Goal: Transaction & Acquisition: Purchase product/service

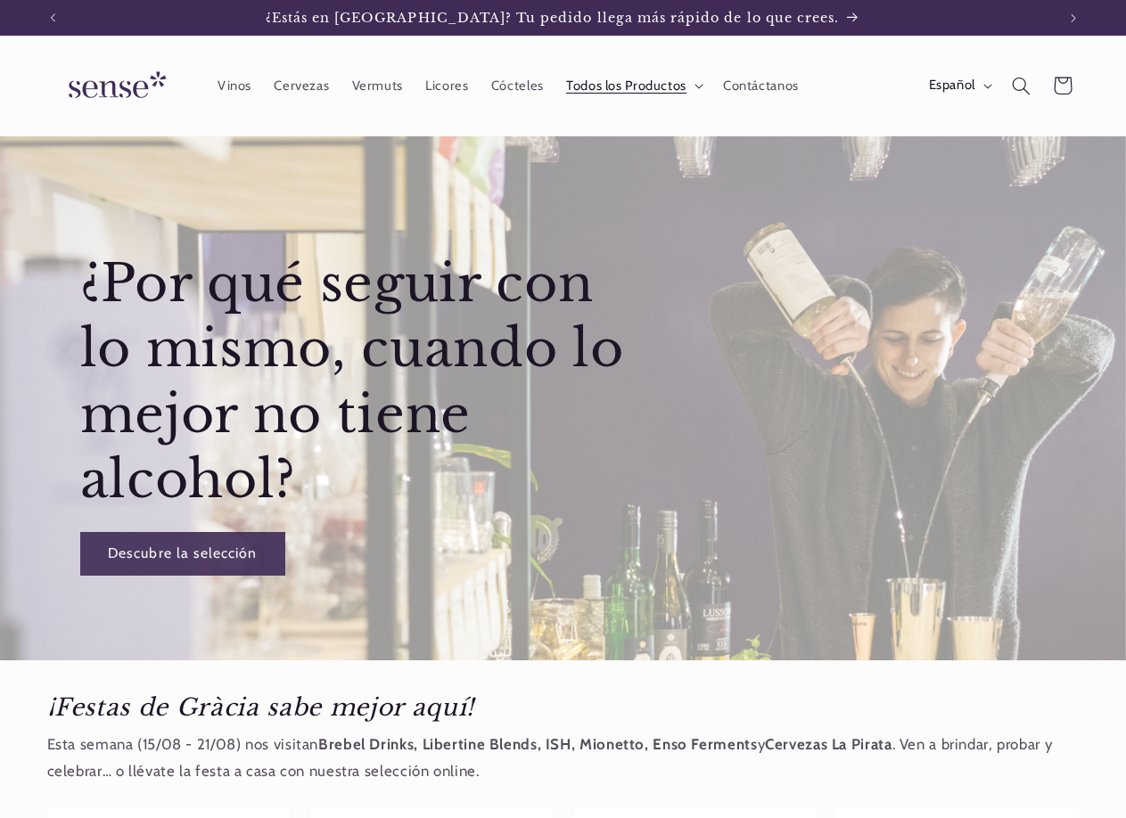
click at [606, 83] on span "Todos los Productos" at bounding box center [626, 86] width 120 height 17
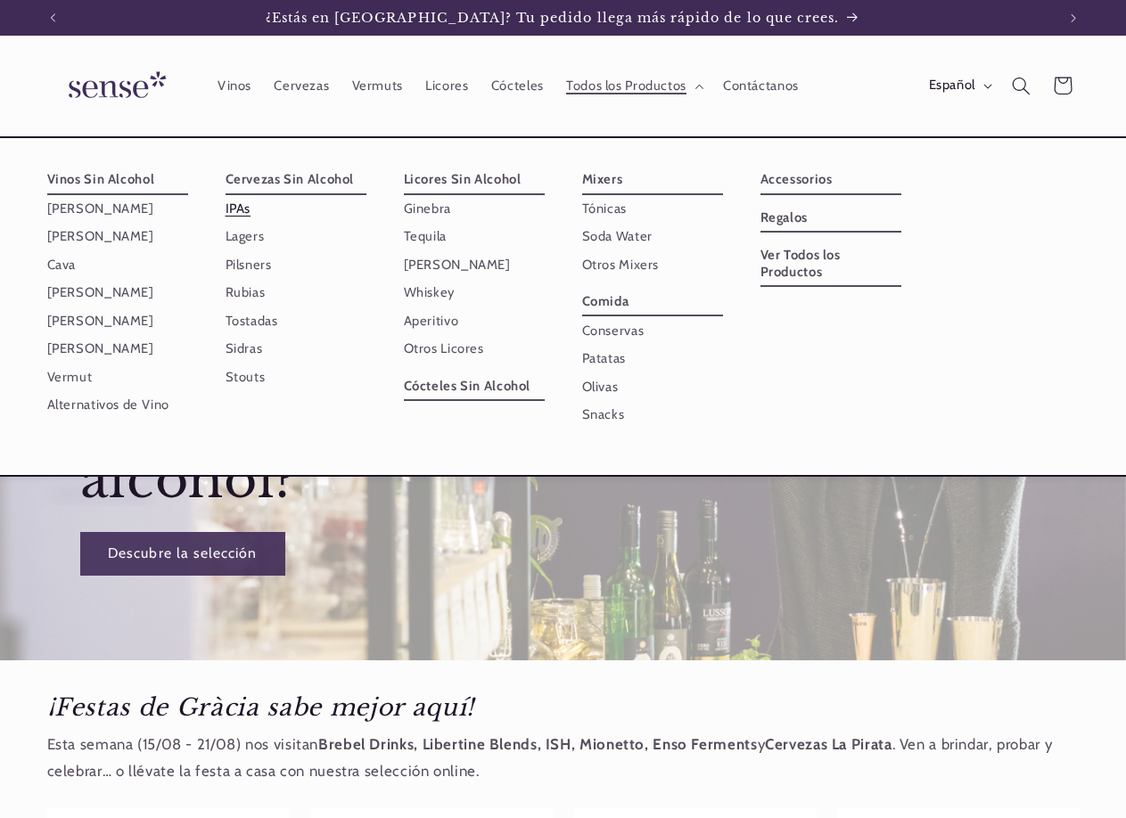
click at [254, 208] on link "IPAs" at bounding box center [296, 209] width 141 height 28
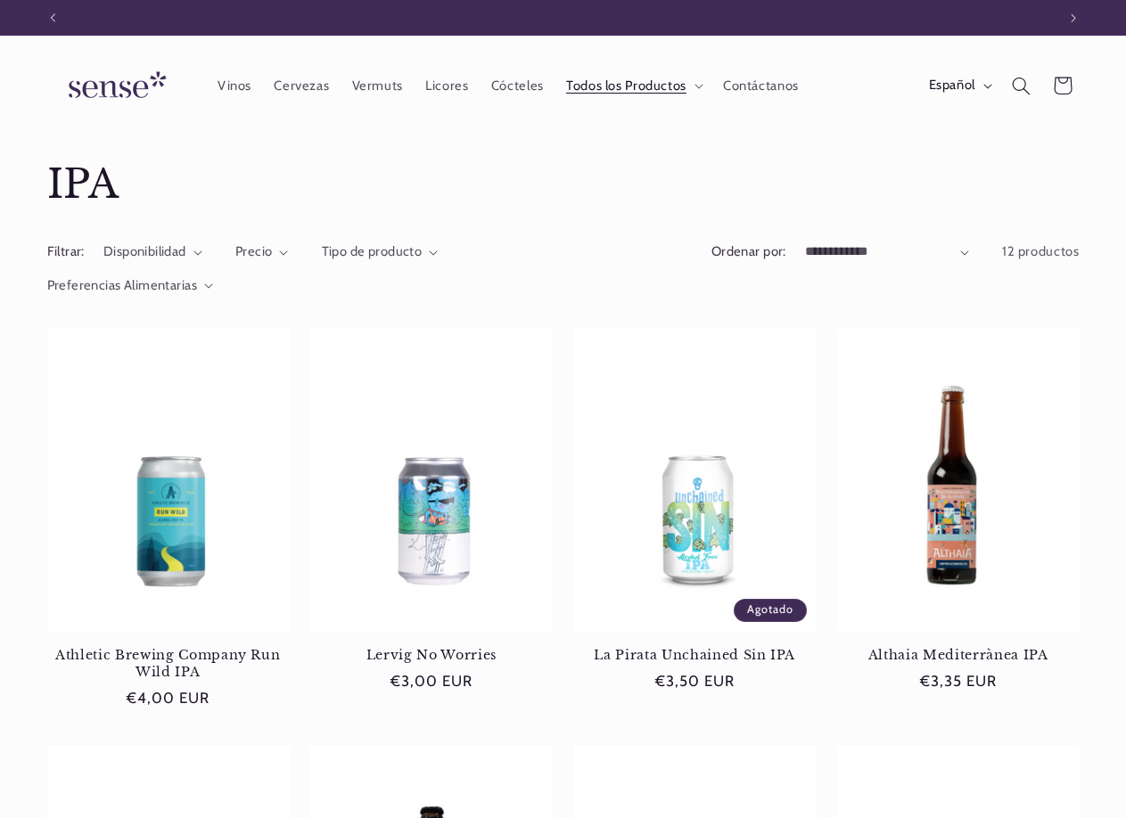
scroll to position [0, 1003]
click at [623, 83] on span "Todos los Productos" at bounding box center [626, 86] width 120 height 17
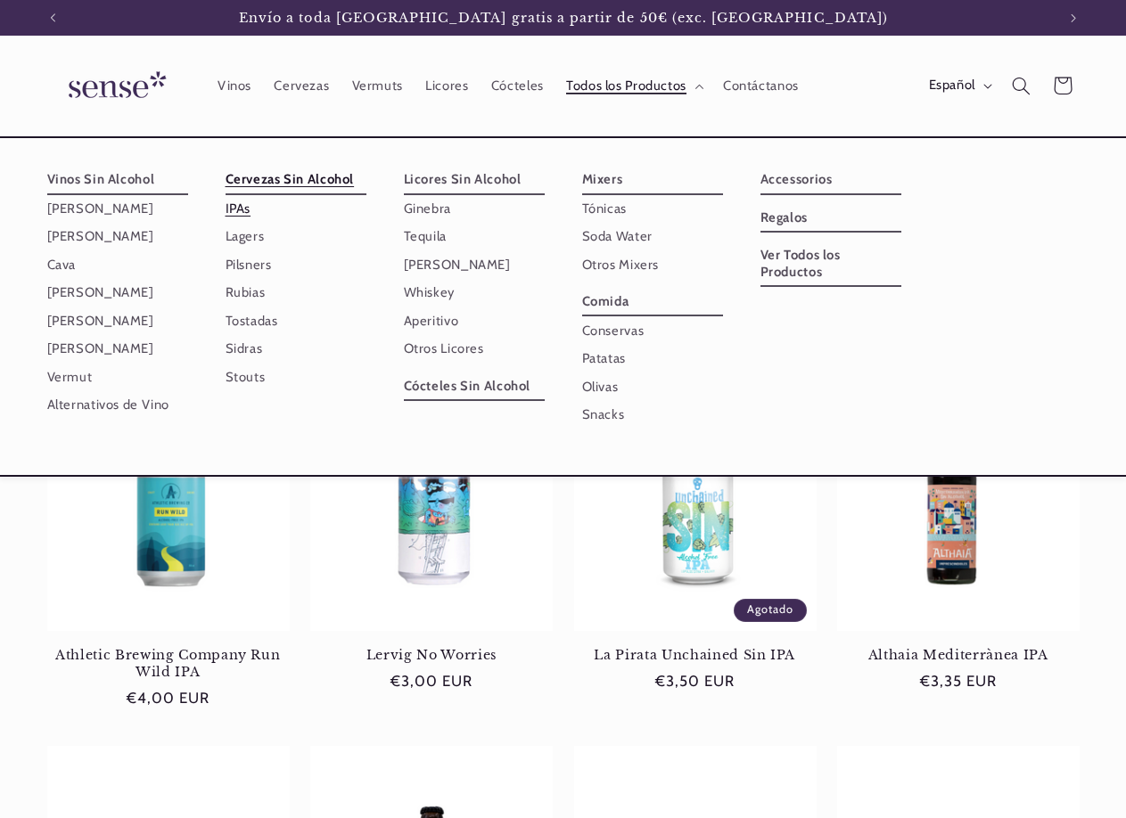
click at [296, 185] on link "Cervezas Sin Alcohol" at bounding box center [296, 180] width 141 height 29
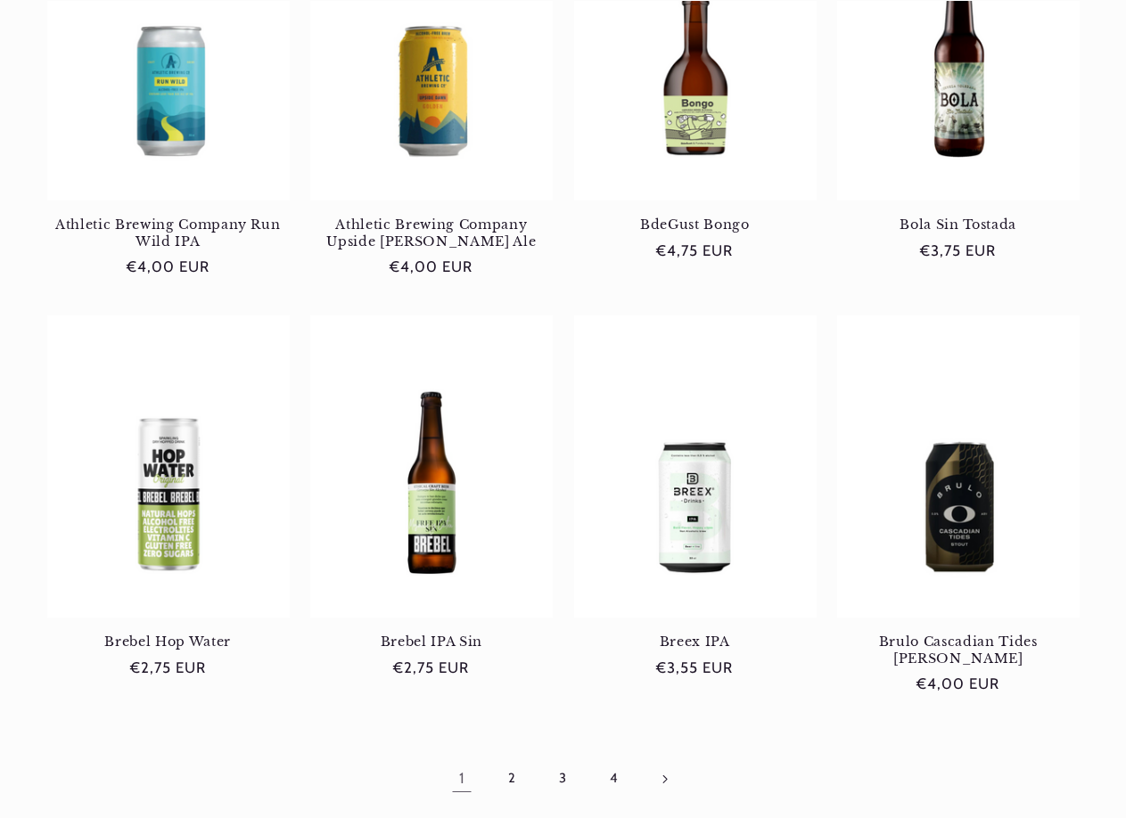
scroll to position [1337, 0]
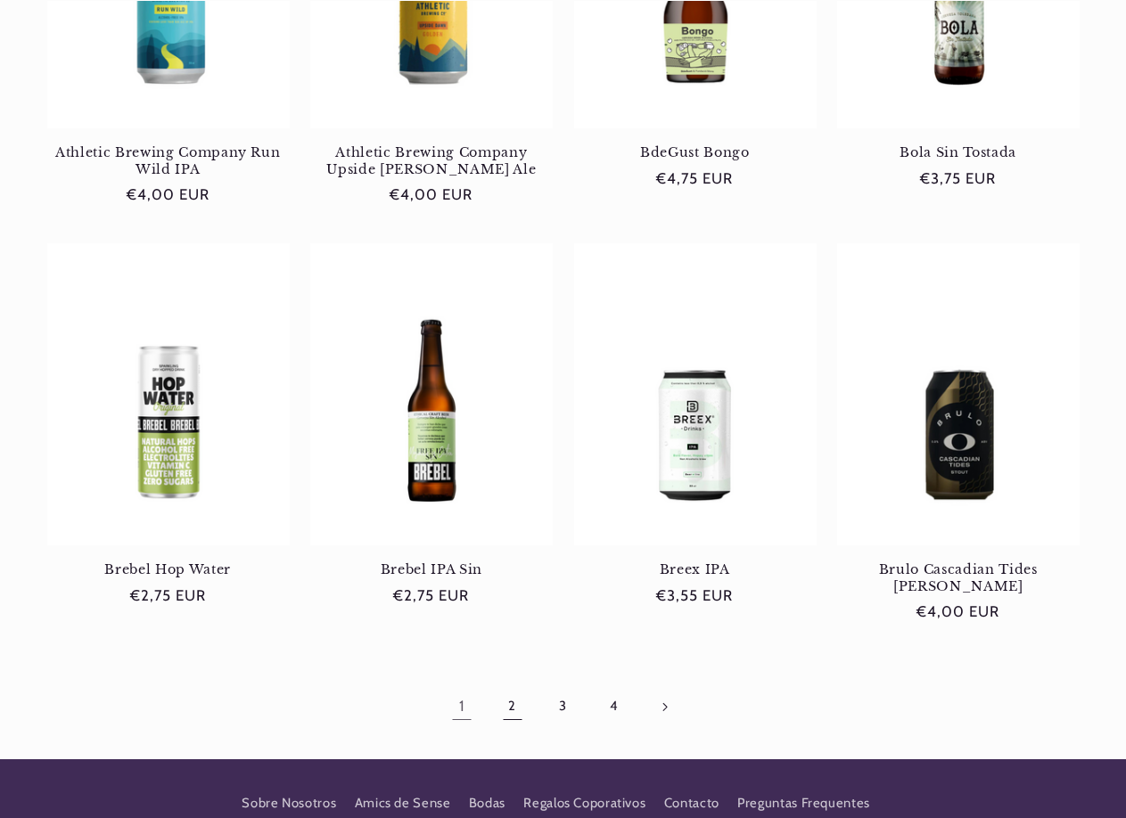
click at [496, 686] on link "2" at bounding box center [512, 706] width 41 height 41
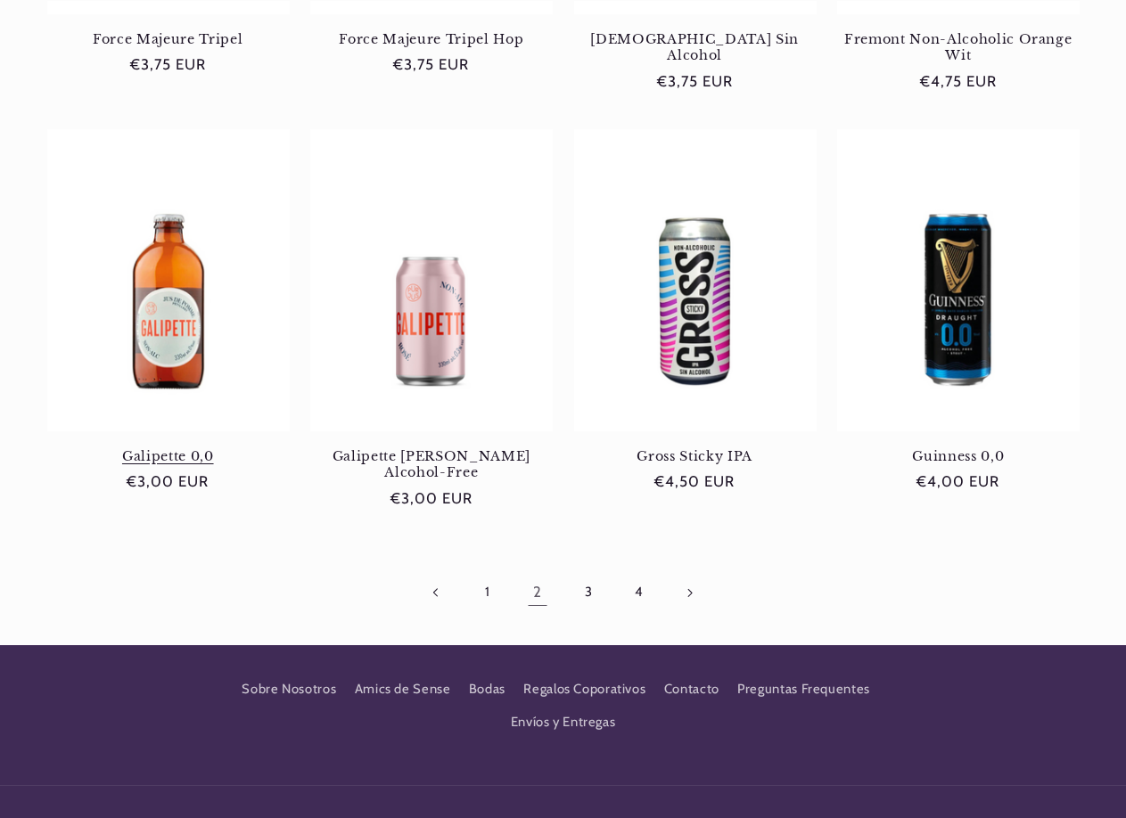
scroll to position [1515, 0]
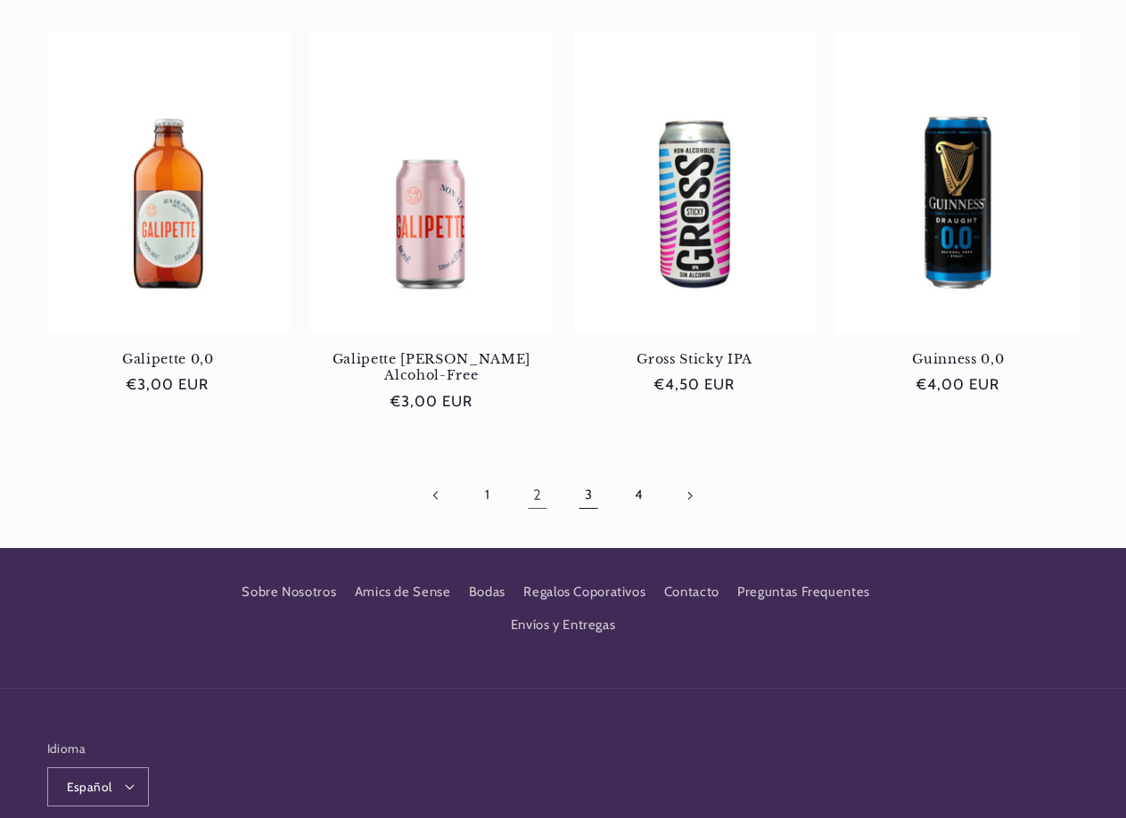
click at [595, 481] on link "3" at bounding box center [588, 495] width 41 height 41
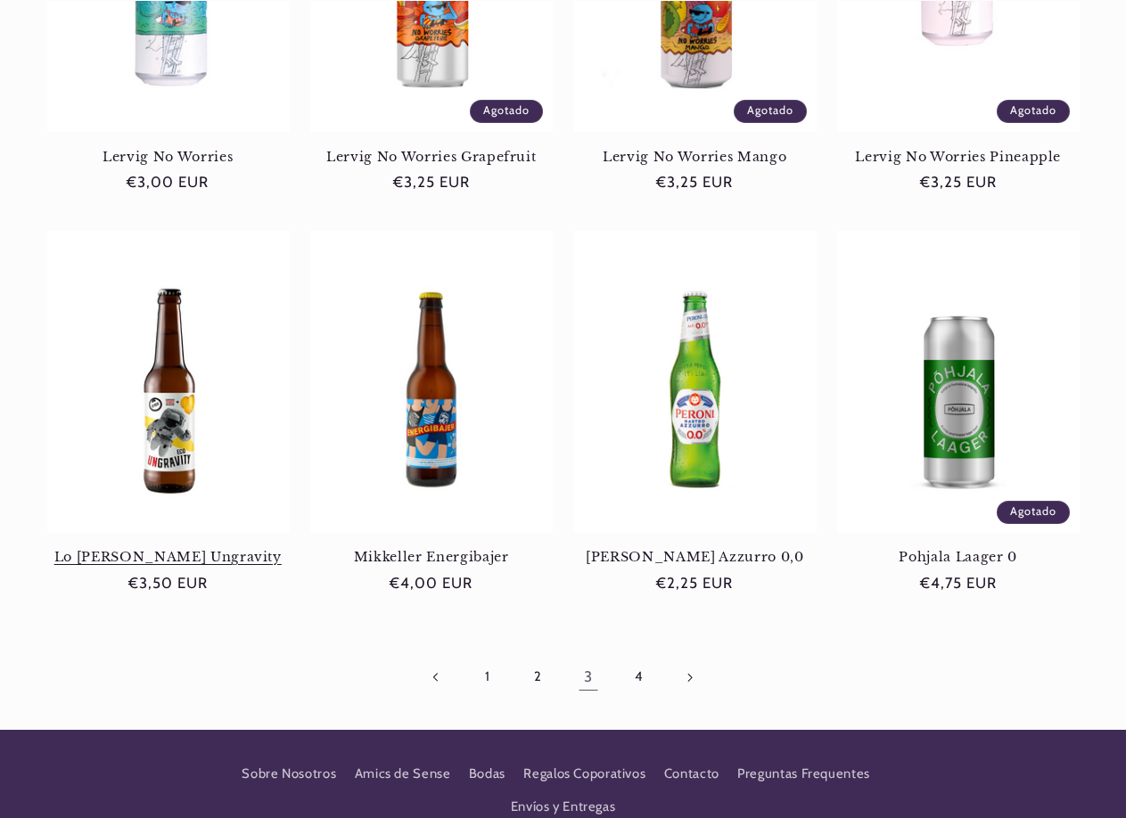
scroll to position [1337, 0]
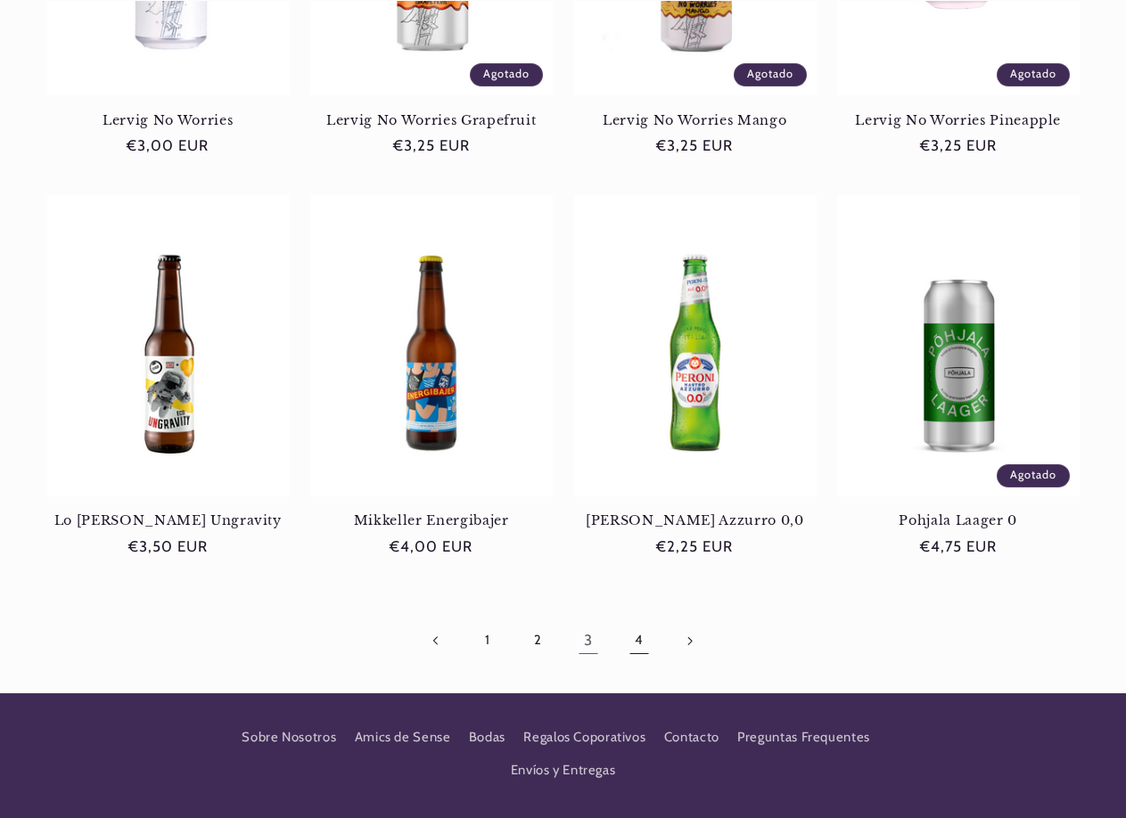
click at [631, 638] on link "4" at bounding box center [638, 640] width 41 height 41
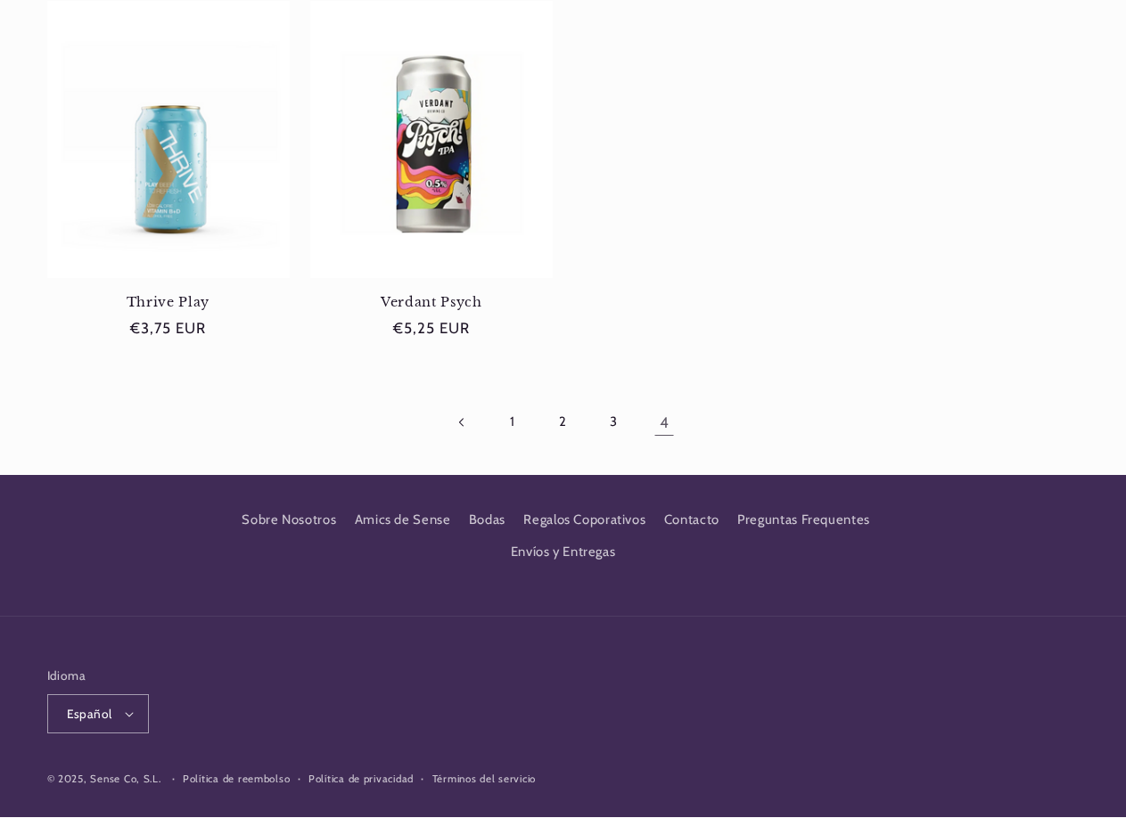
scroll to position [779, 0]
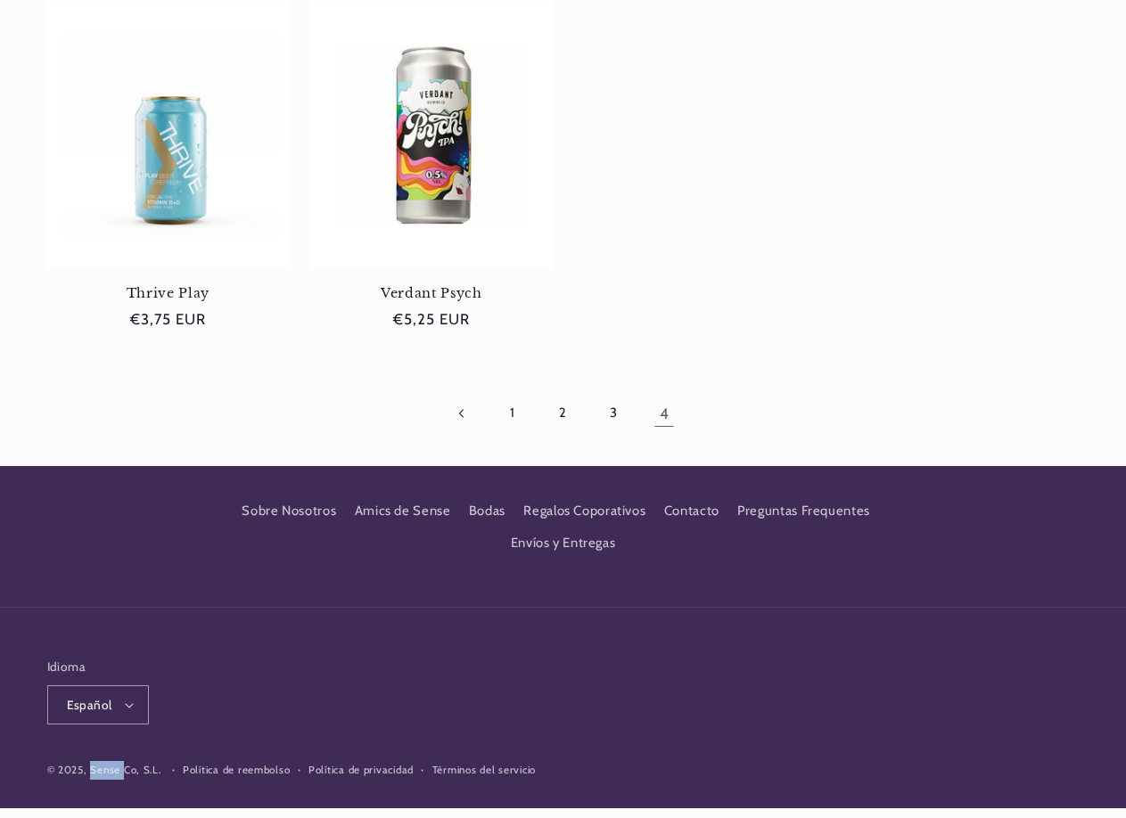
drag, startPoint x: 89, startPoint y: 757, endPoint x: 135, endPoint y: 743, distance: 48.2
click at [124, 764] on small "© 2025, Sense Co, S.L." at bounding box center [104, 770] width 114 height 12
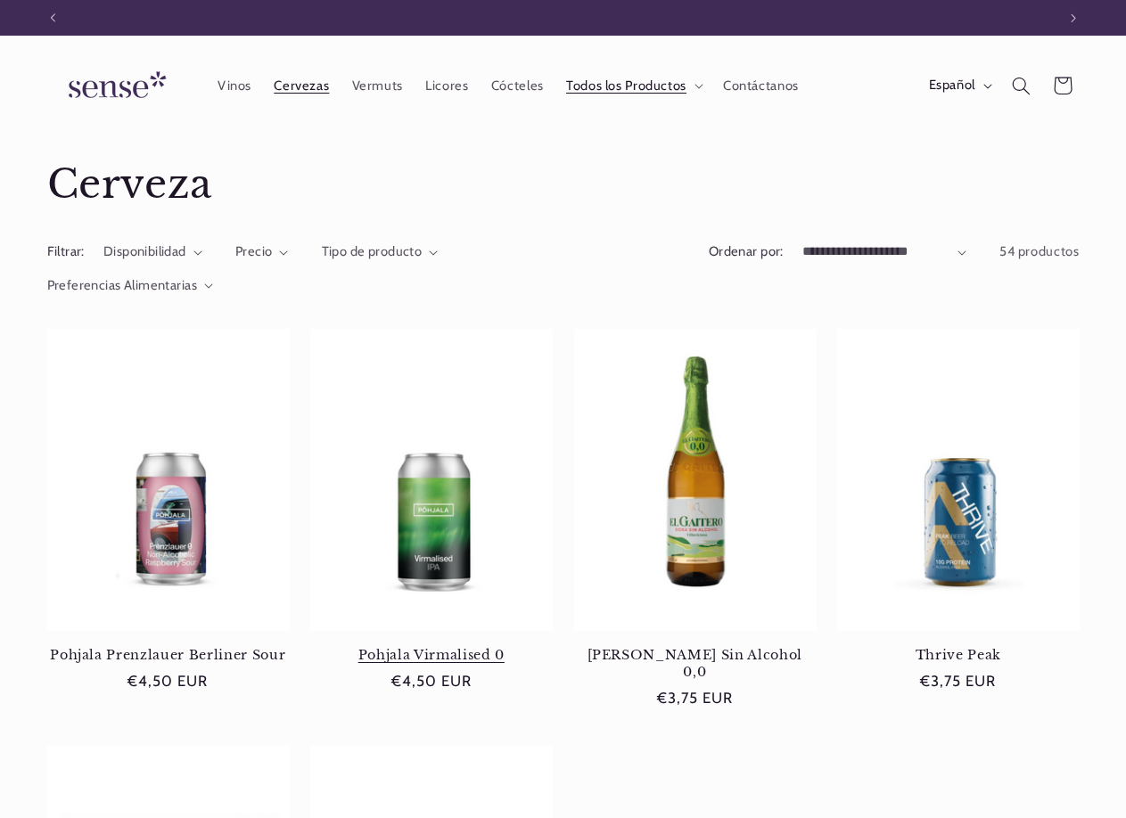
scroll to position [0, 0]
click at [102, 78] on img at bounding box center [114, 86] width 134 height 51
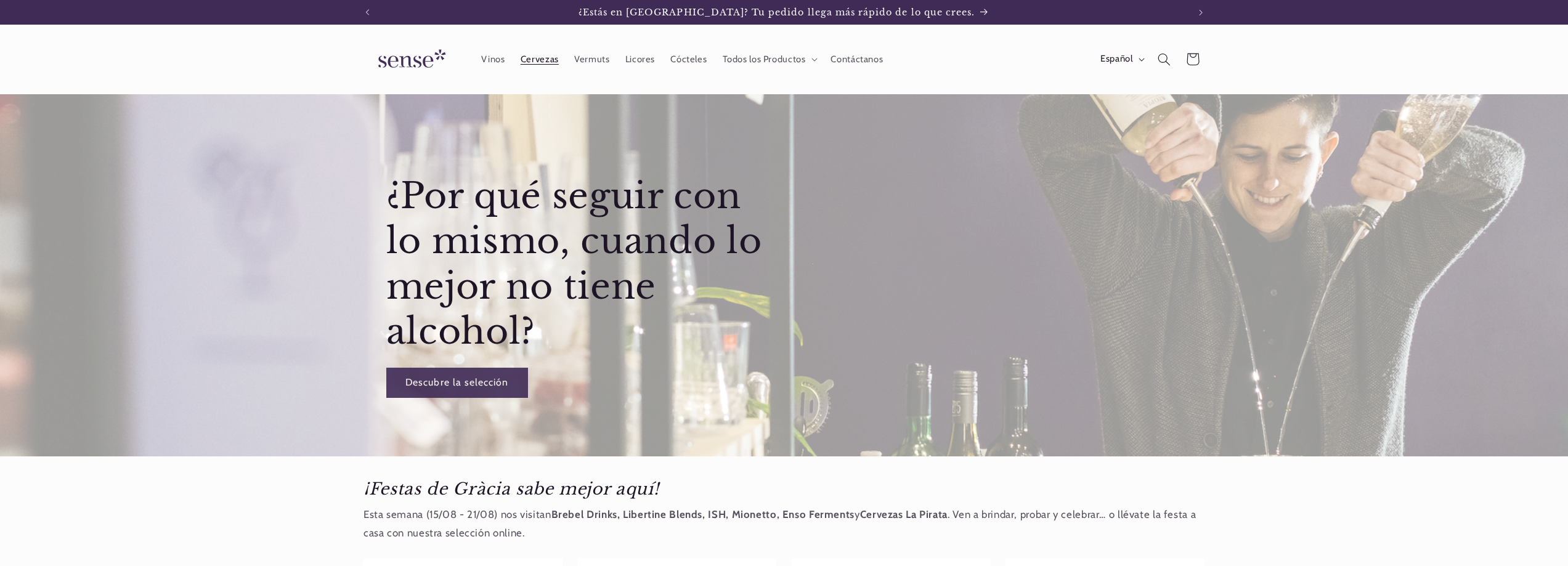
click at [549, 54] on span "Cervezas" at bounding box center [539, 59] width 38 height 12
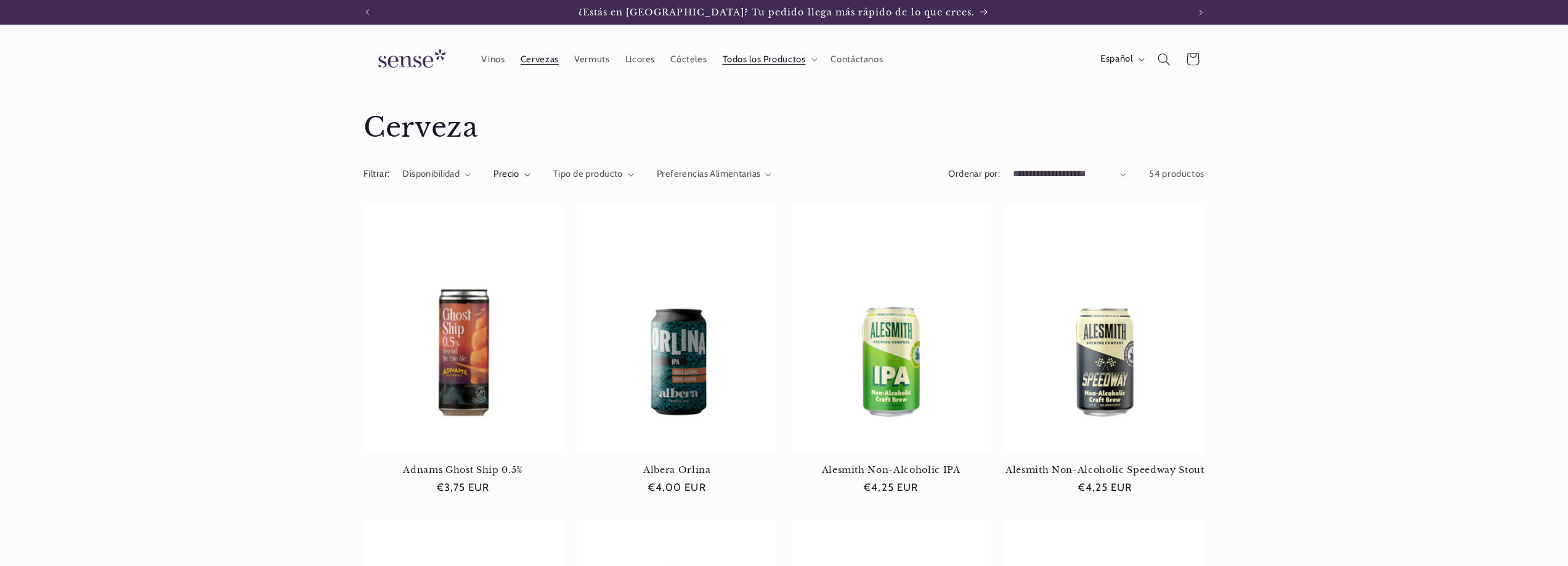
click at [513, 176] on span "Precio" at bounding box center [506, 173] width 26 height 11
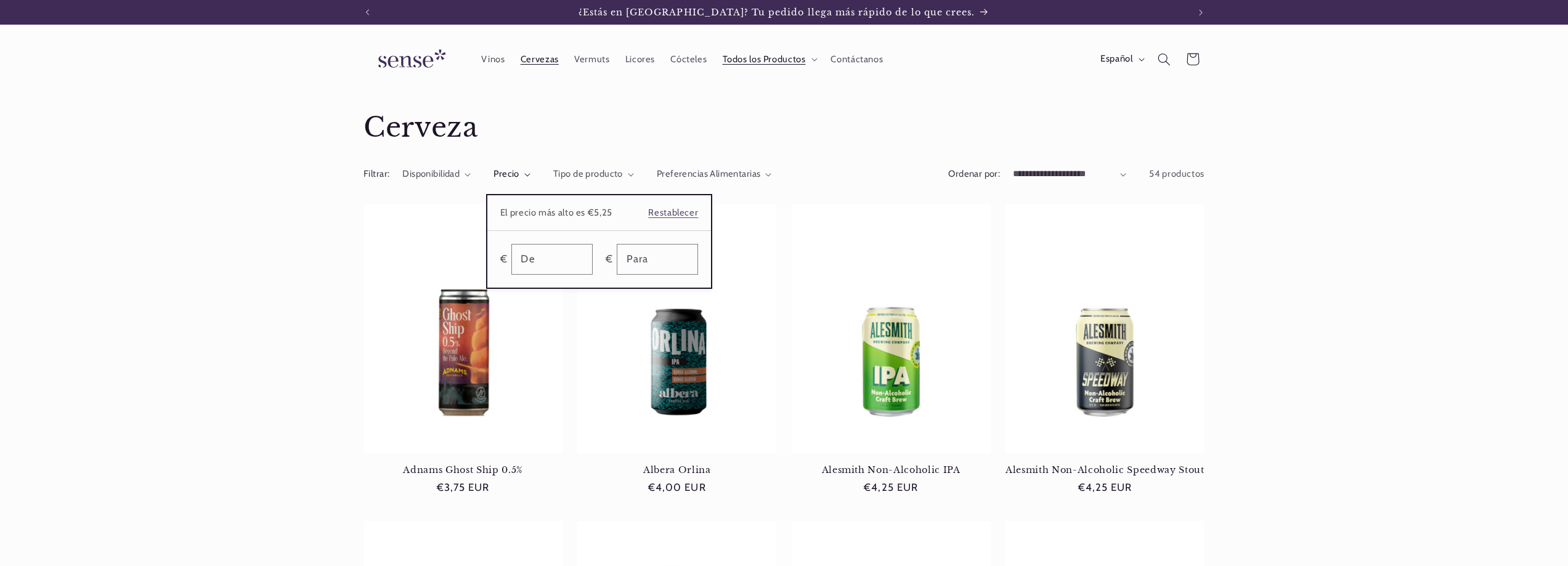
click at [530, 173] on summary "Precio" at bounding box center [511, 174] width 37 height 14
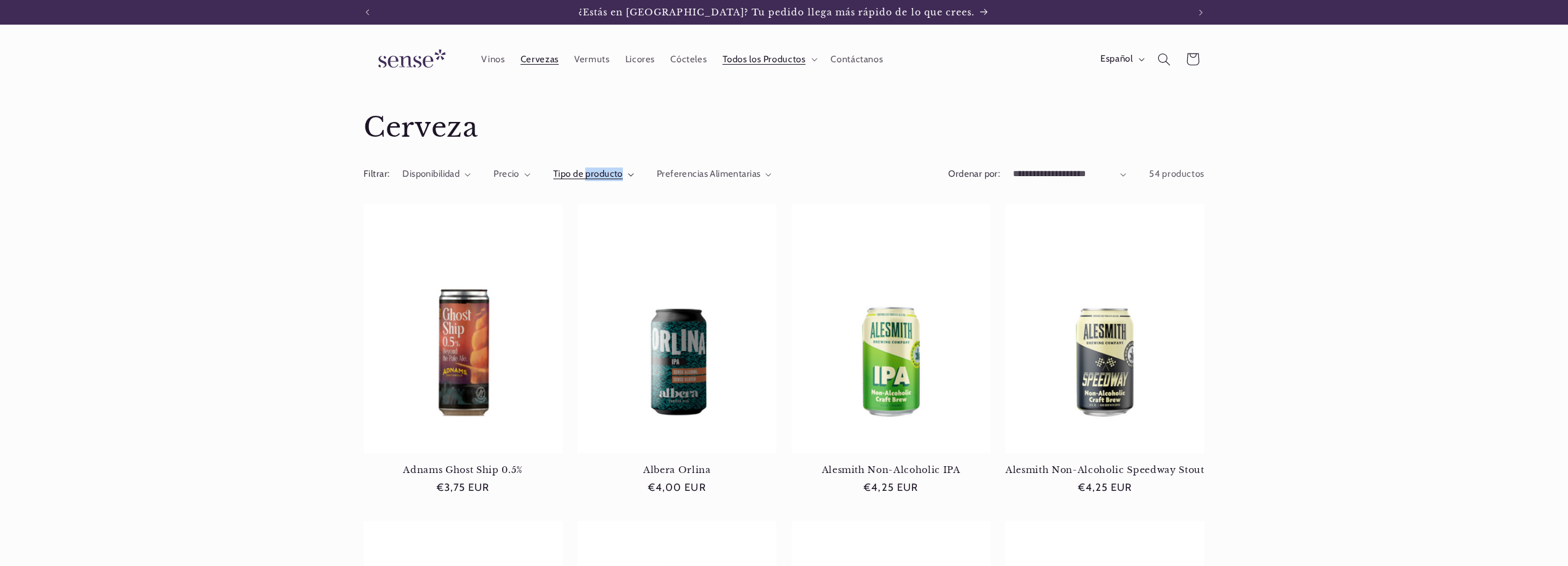
click at [608, 173] on span "Tipo de producto" at bounding box center [587, 173] width 70 height 11
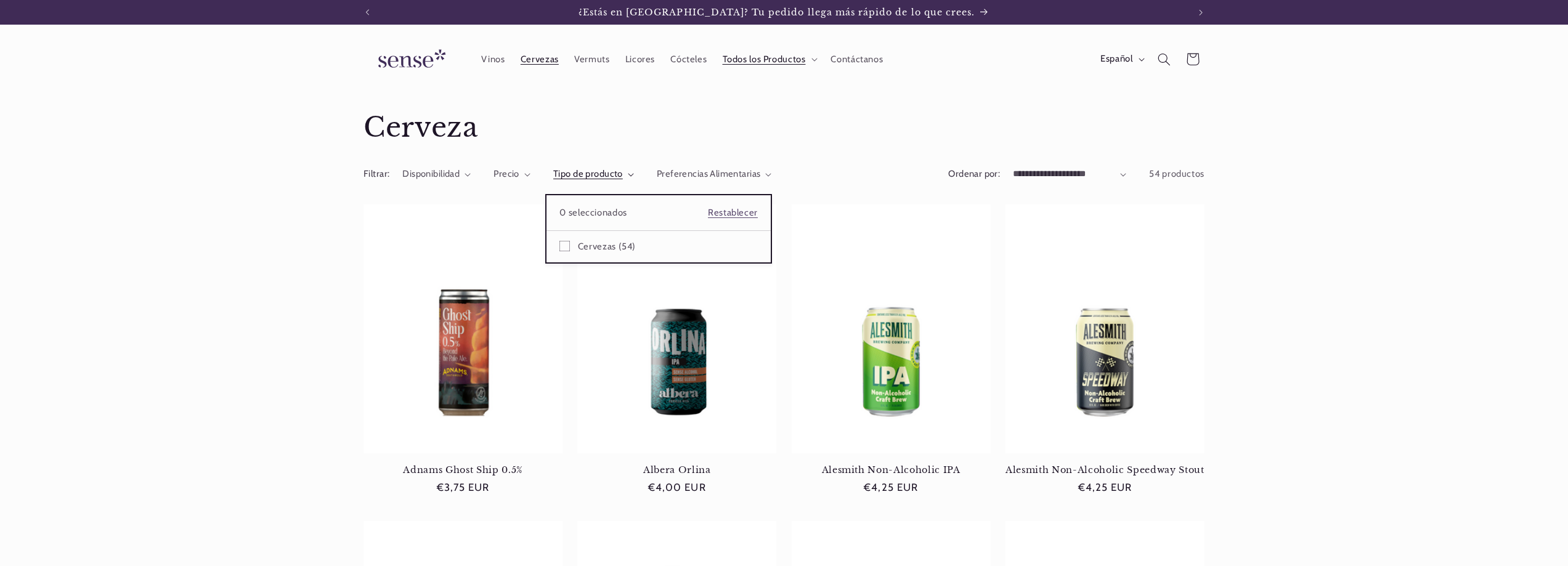
click at [612, 167] on summary "Tipo de producto" at bounding box center [593, 174] width 81 height 14
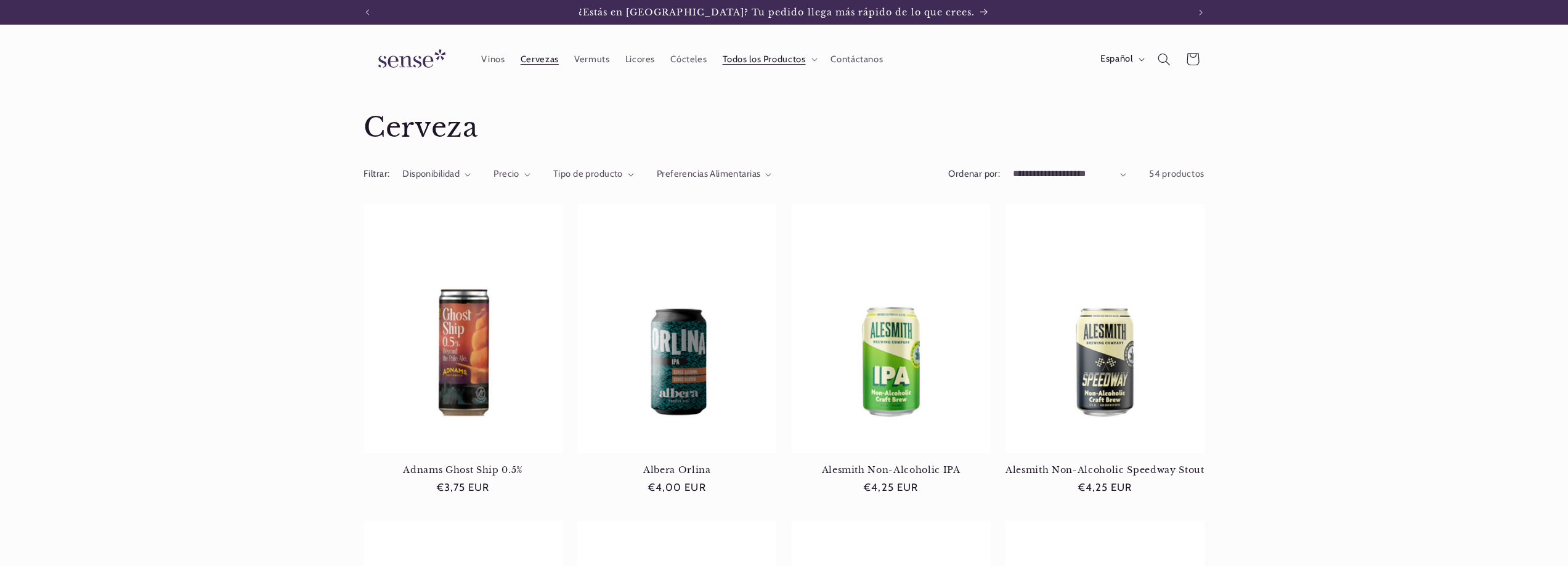
click at [732, 159] on div "Colección: Cerveza" at bounding box center [784, 127] width 841 height 67
click at [725, 166] on div "Filtrar: Disponibilidad 0 seleccionados Restablecer Disponibilidad En existenci…" at bounding box center [784, 178] width 841 height 32
click at [726, 168] on span "Preferencias Alimentarias" at bounding box center [708, 173] width 104 height 11
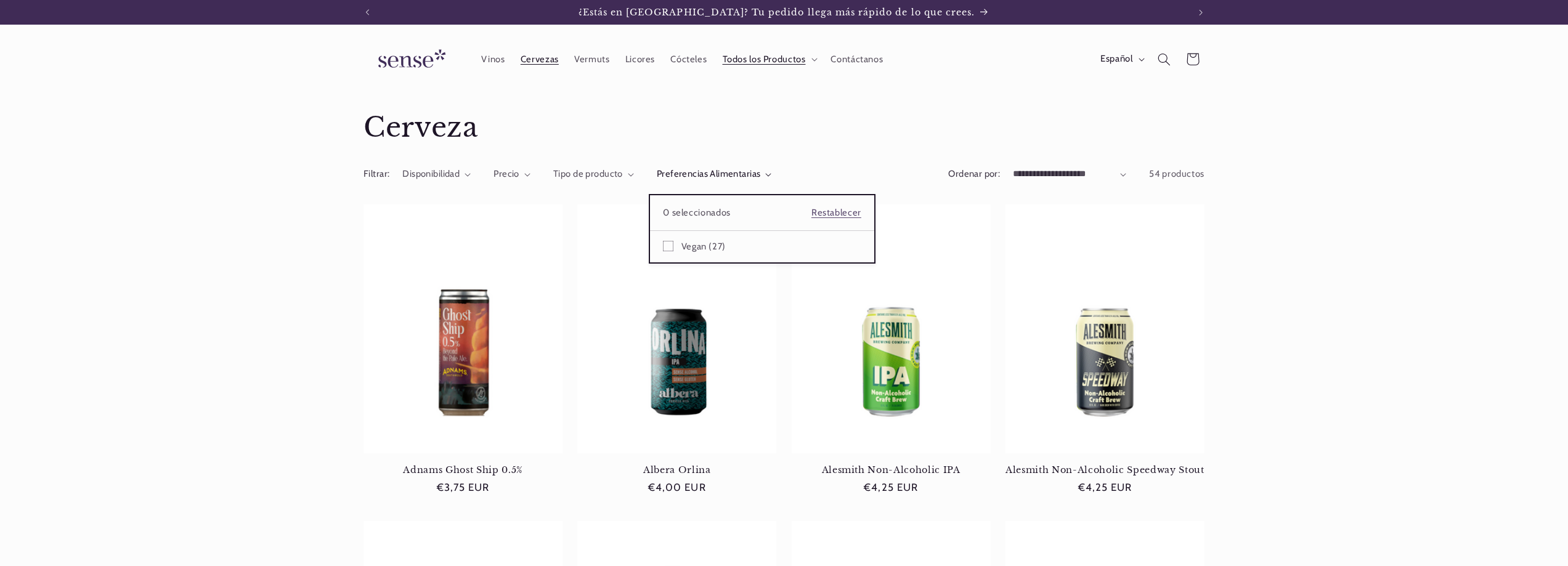
click at [772, 169] on summary "Preferencias Alimentarias" at bounding box center [714, 174] width 115 height 14
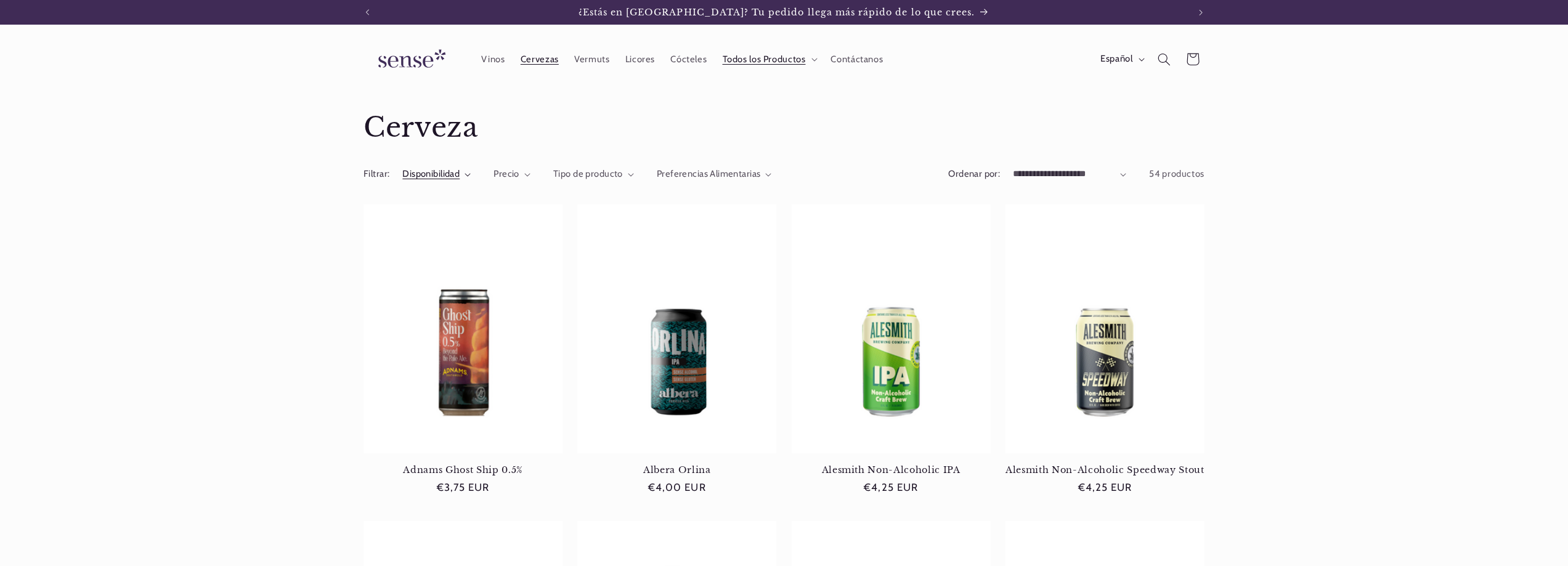
click at [427, 171] on span "Disponibilidad" at bounding box center [431, 173] width 57 height 11
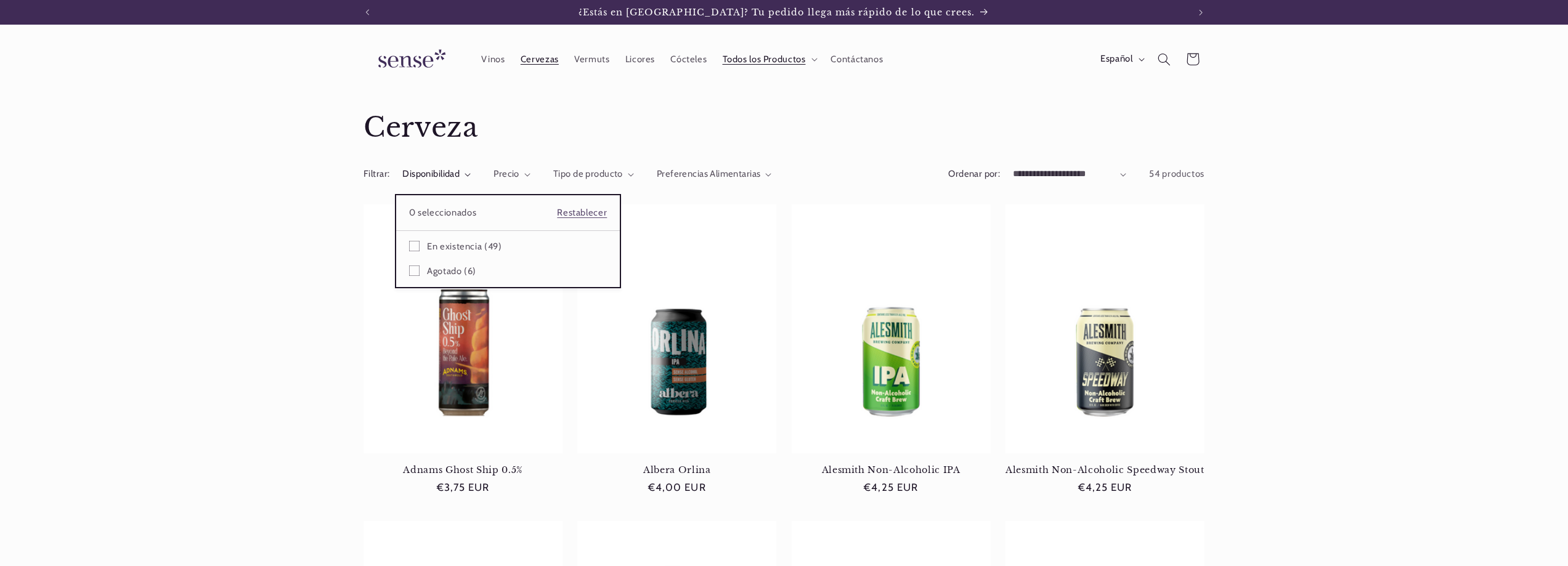
click at [420, 57] on img at bounding box center [410, 59] width 93 height 35
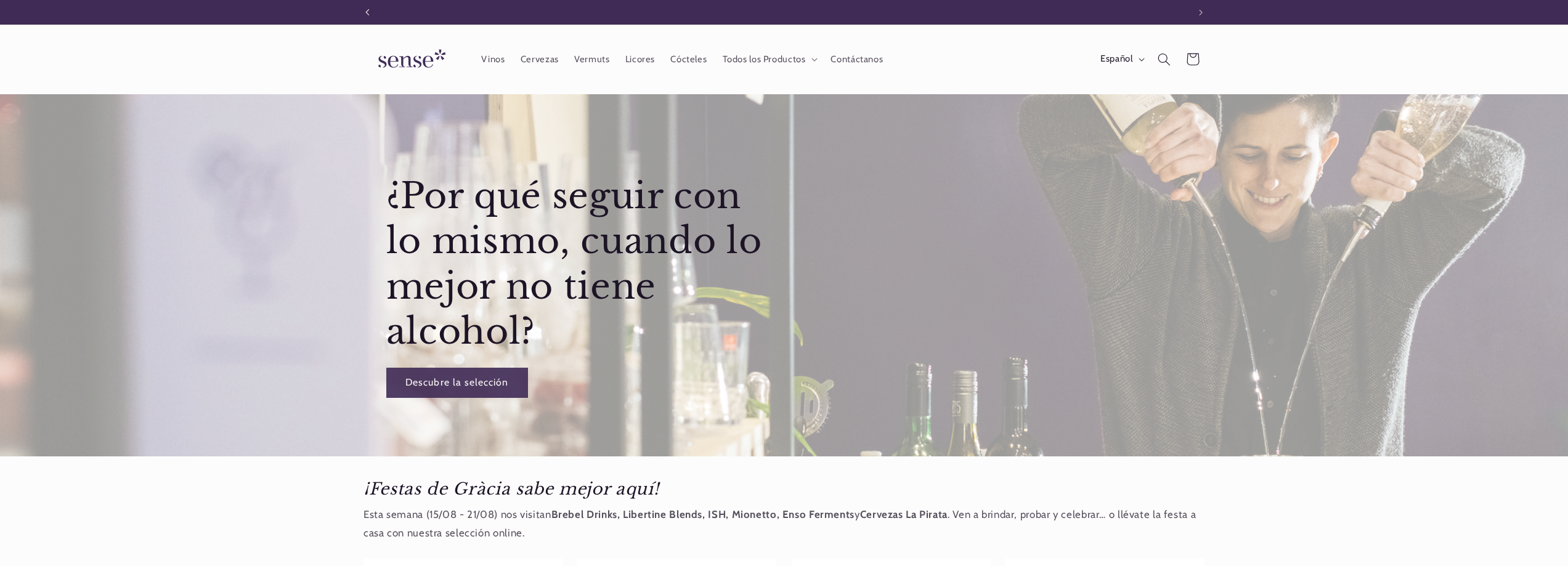
scroll to position [0, 820]
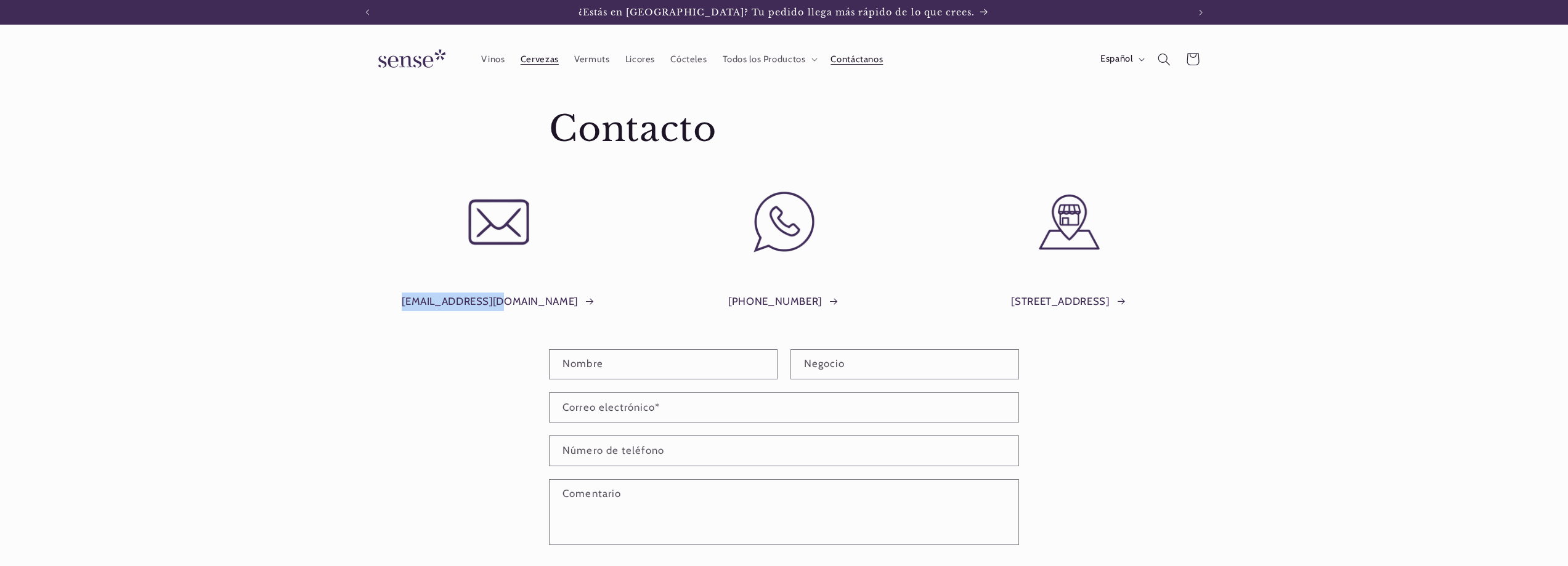
click at [551, 64] on span "Cervezas" at bounding box center [539, 59] width 38 height 12
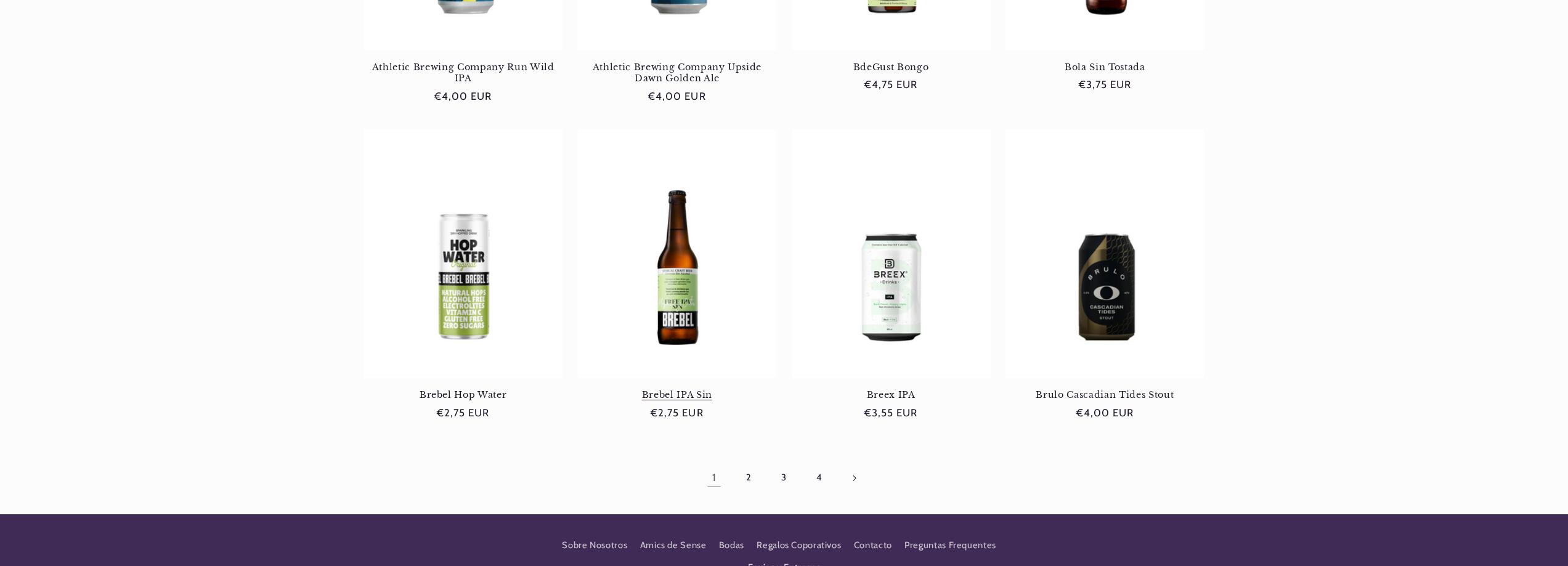
scroll to position [1171, 0]
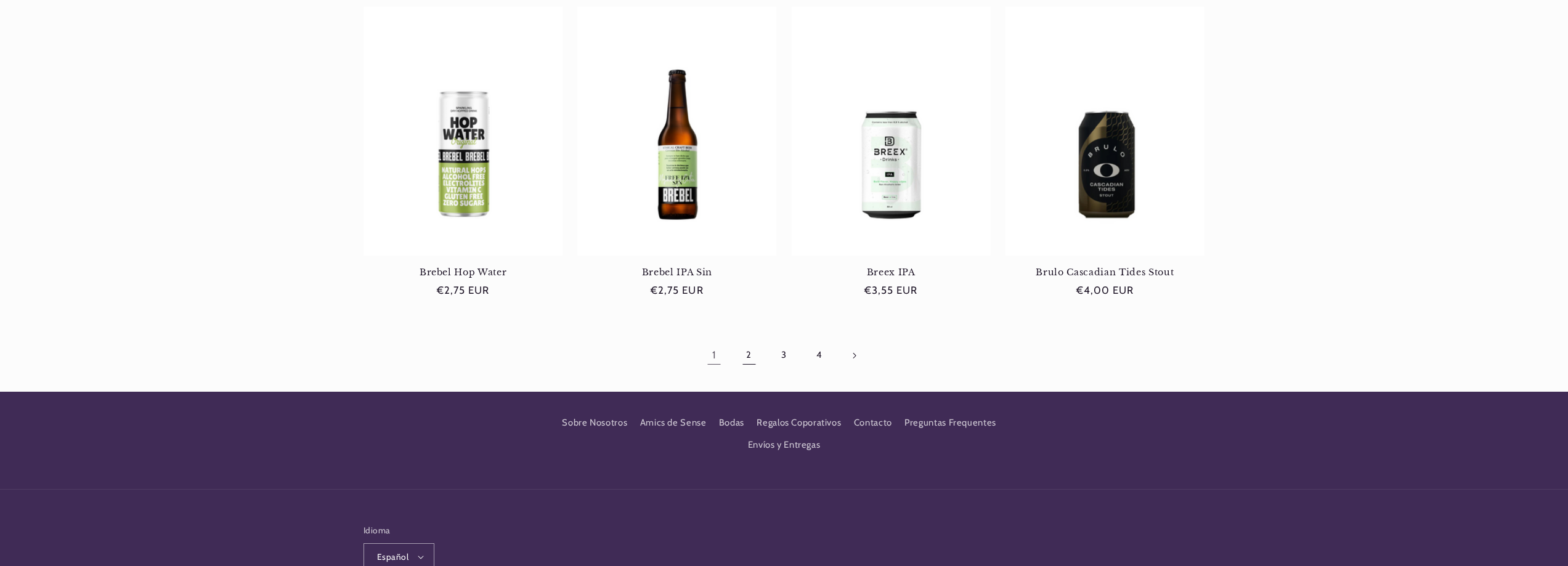
click at [748, 348] on link "2" at bounding box center [748, 355] width 28 height 28
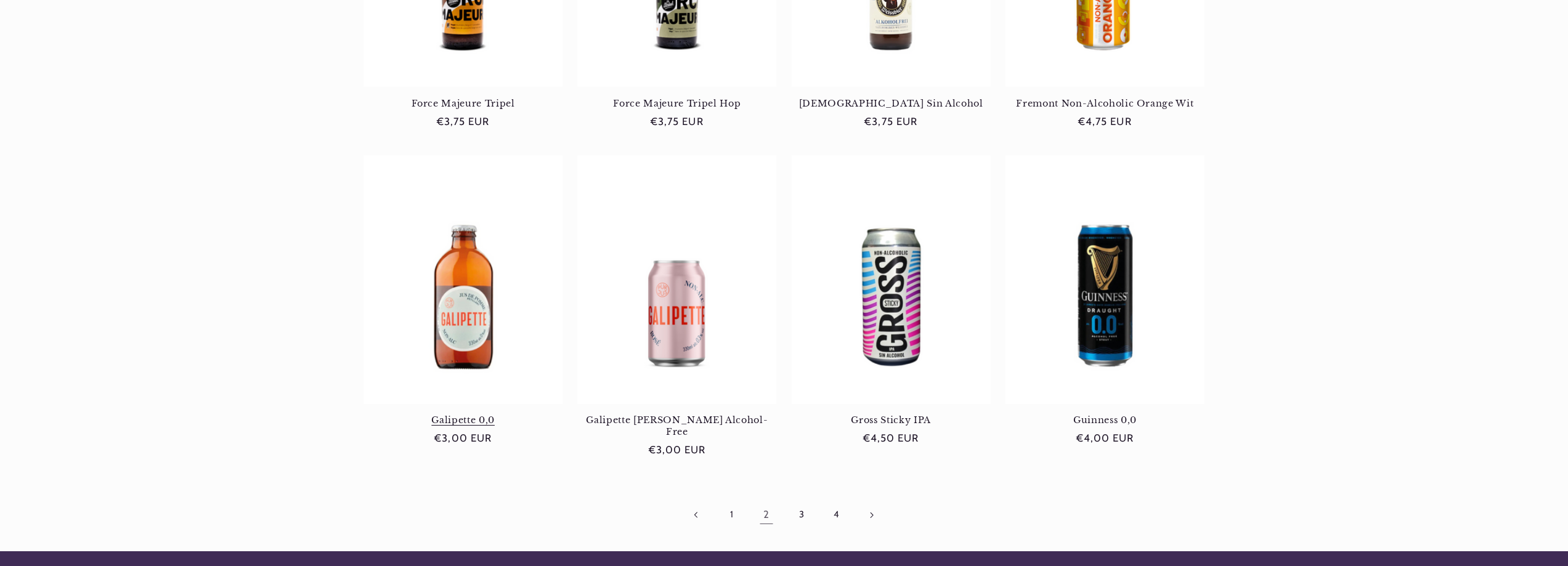
scroll to position [1228, 0]
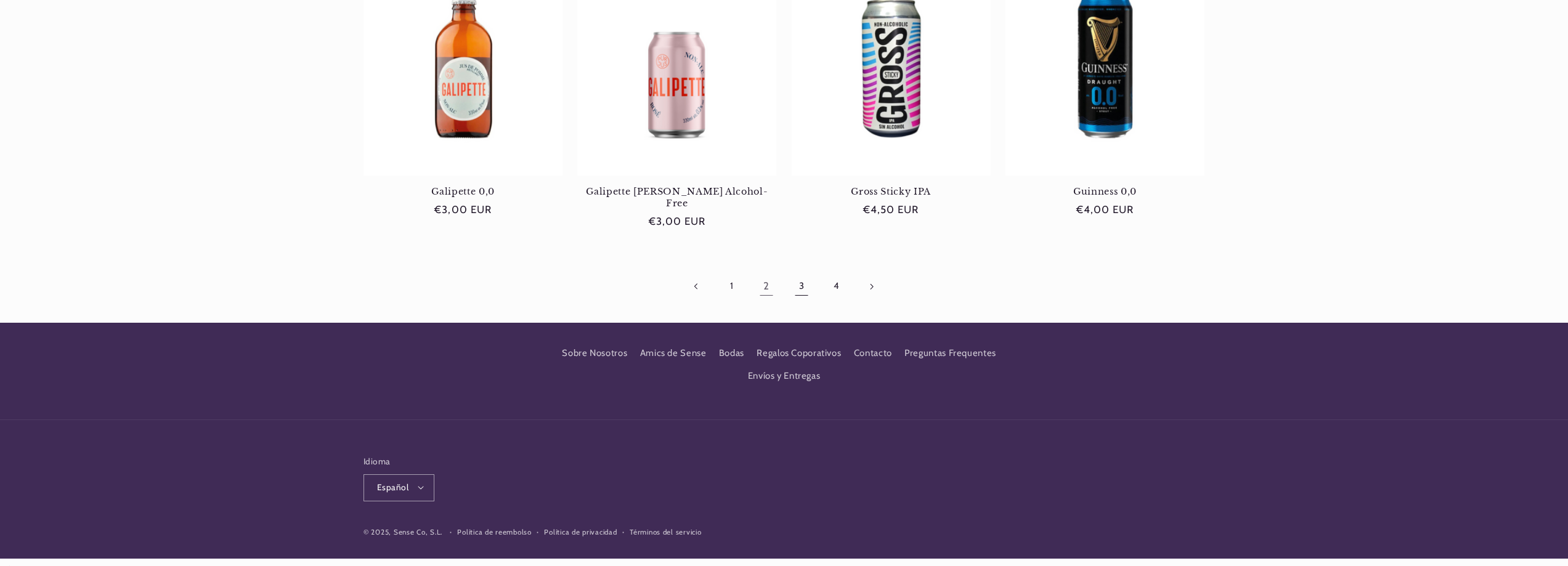
click at [802, 278] on link "3" at bounding box center [801, 286] width 28 height 28
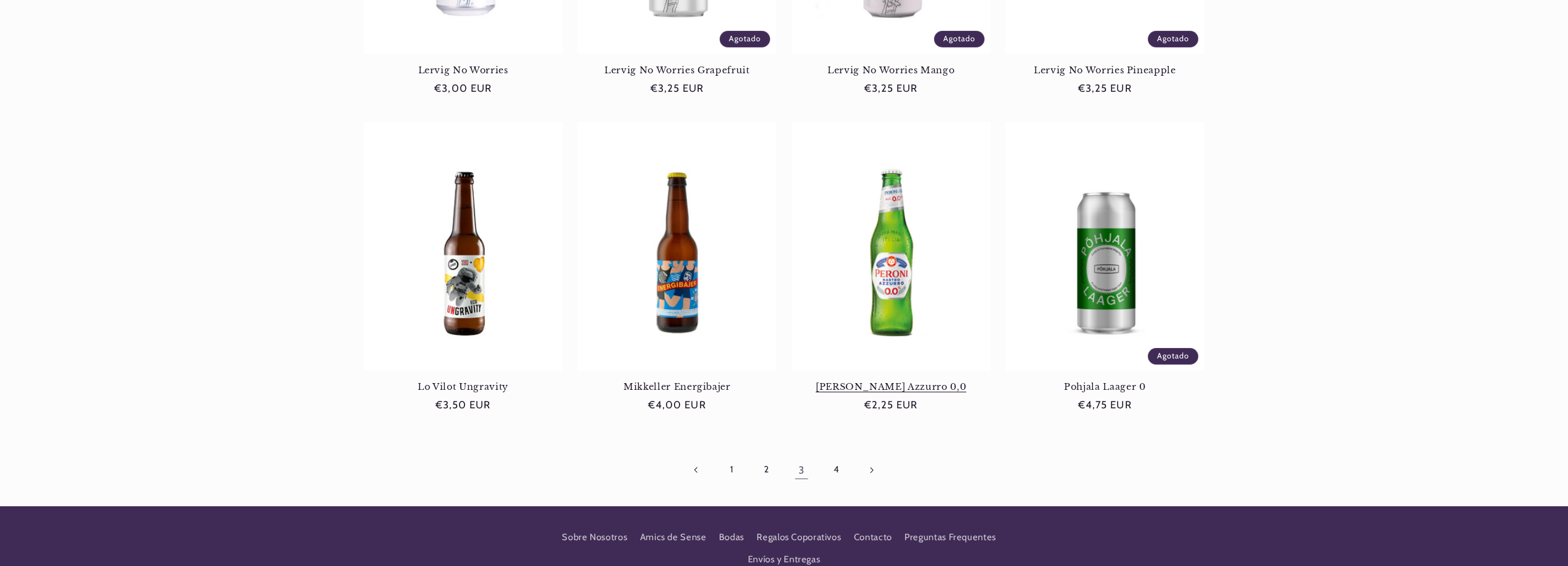
scroll to position [1228, 0]
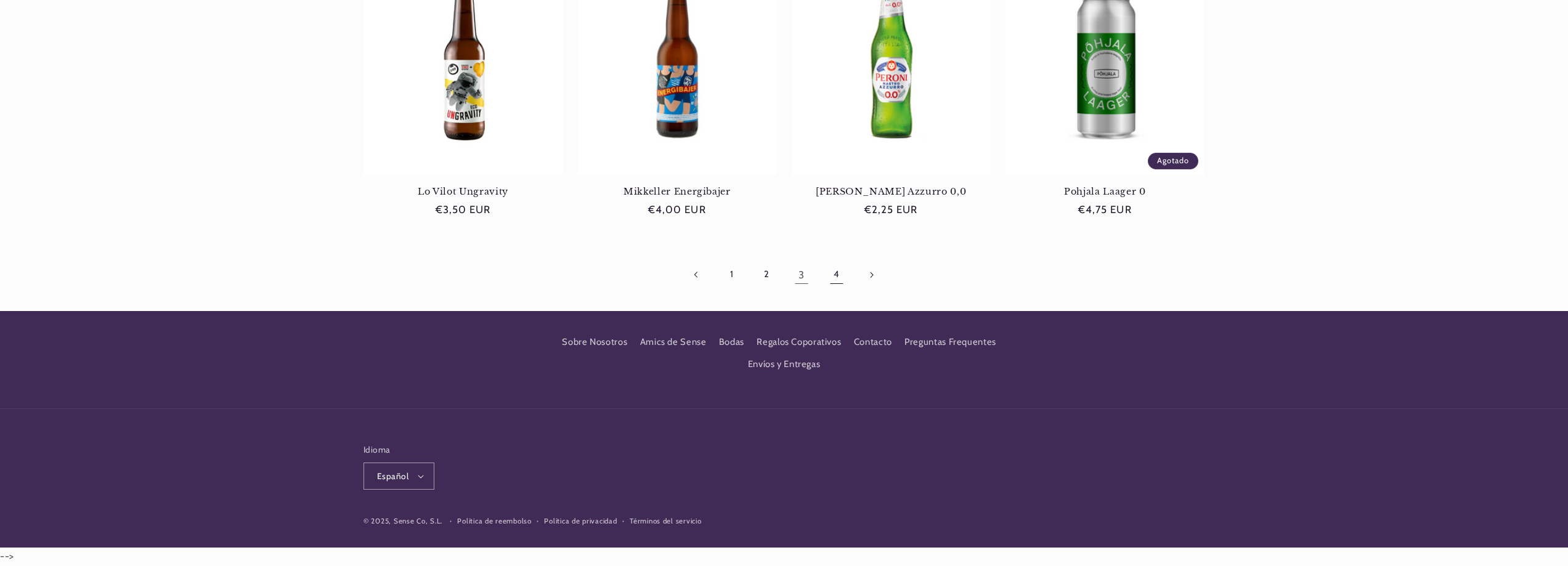
click at [849, 279] on link "4" at bounding box center [835, 274] width 28 height 28
